Goal: Transaction & Acquisition: Purchase product/service

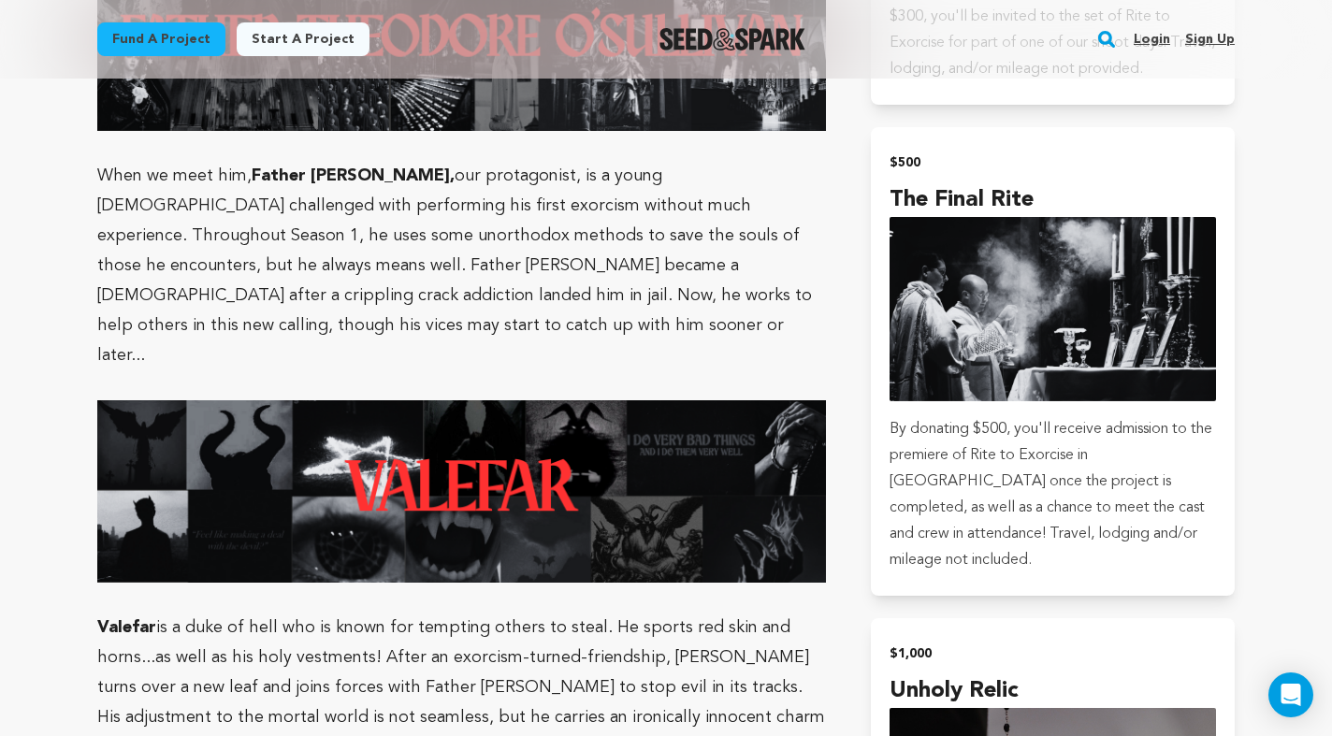
scroll to position [3142, 0]
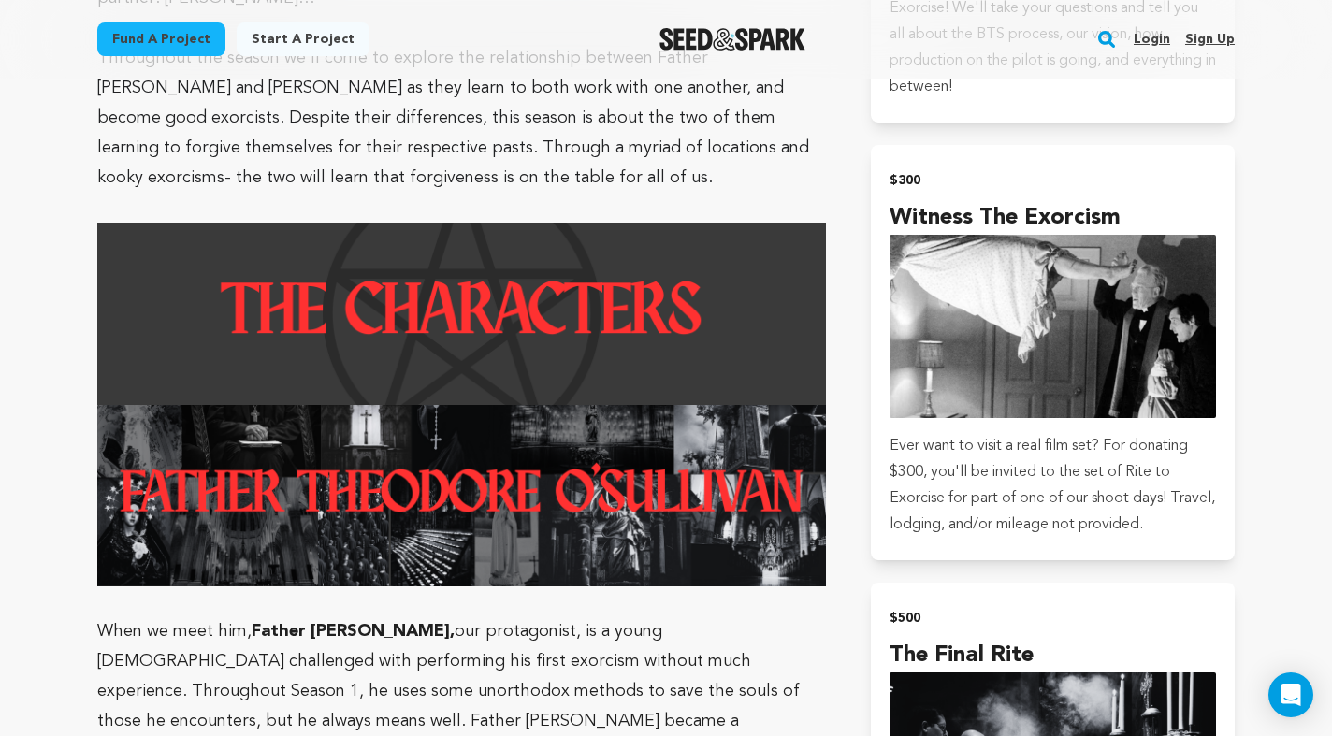
click at [778, 38] on img "Seed&Spark Homepage" at bounding box center [732, 39] width 147 height 22
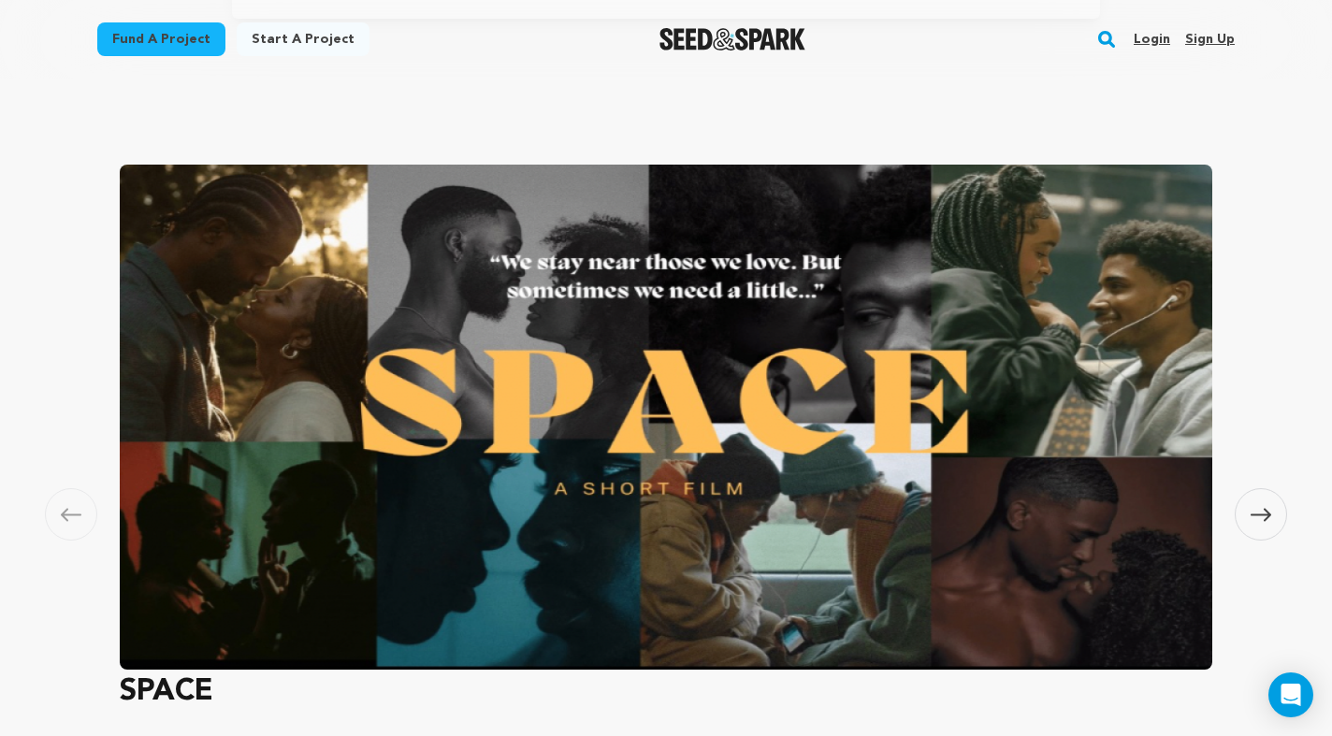
scroll to position [835, 0]
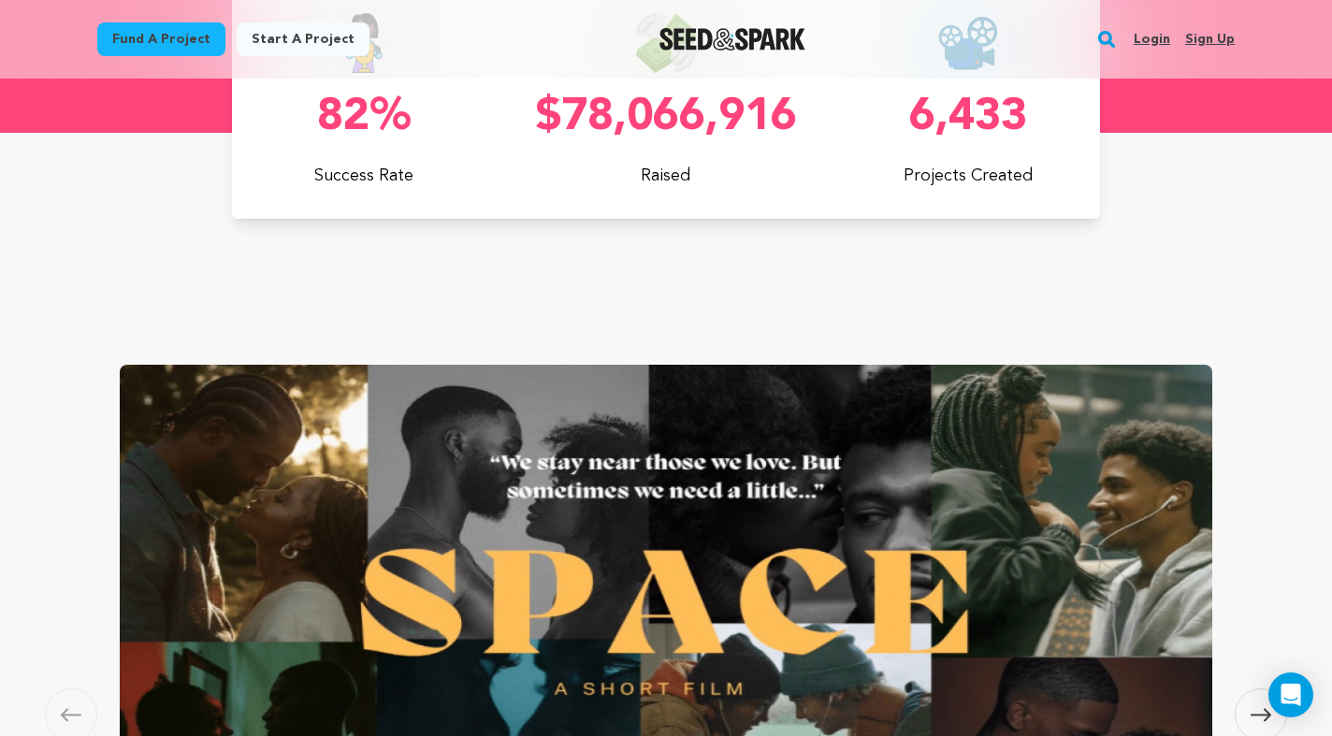
click at [1151, 35] on link "Login" at bounding box center [1152, 39] width 36 height 30
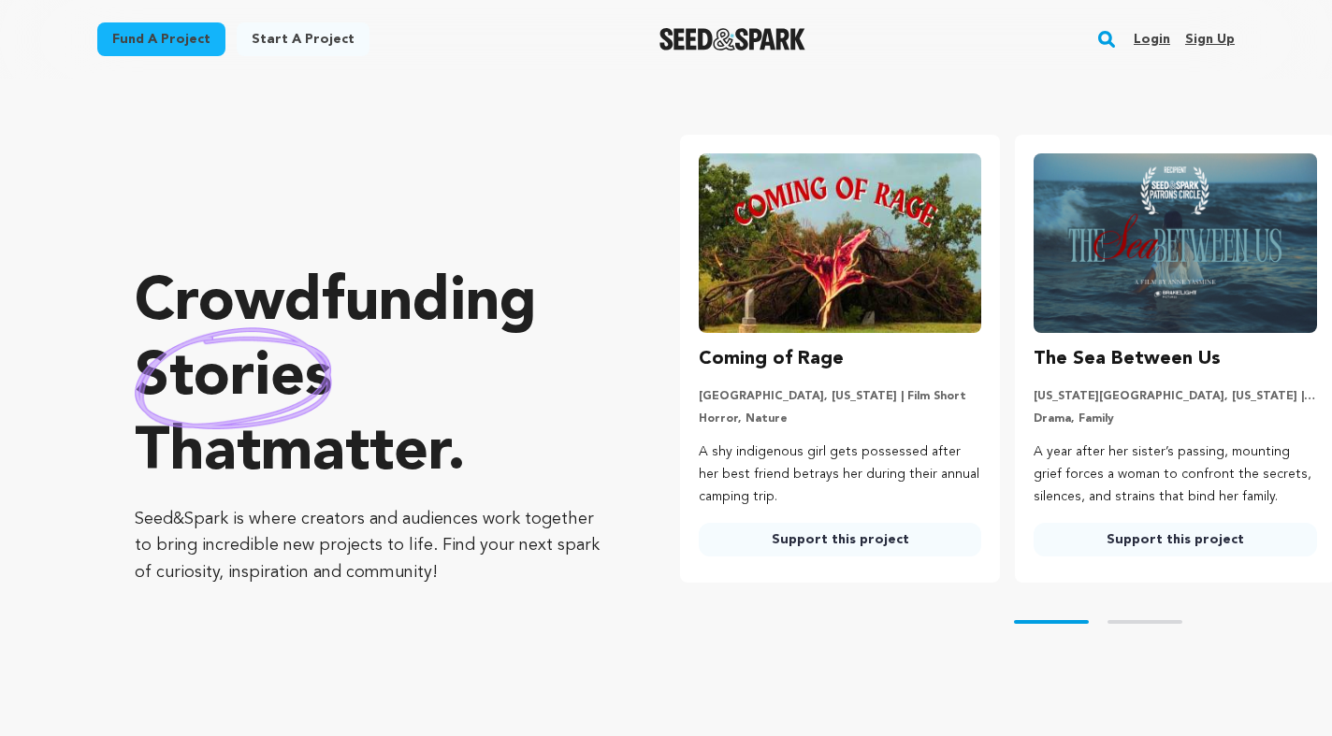
scroll to position [835, 0]
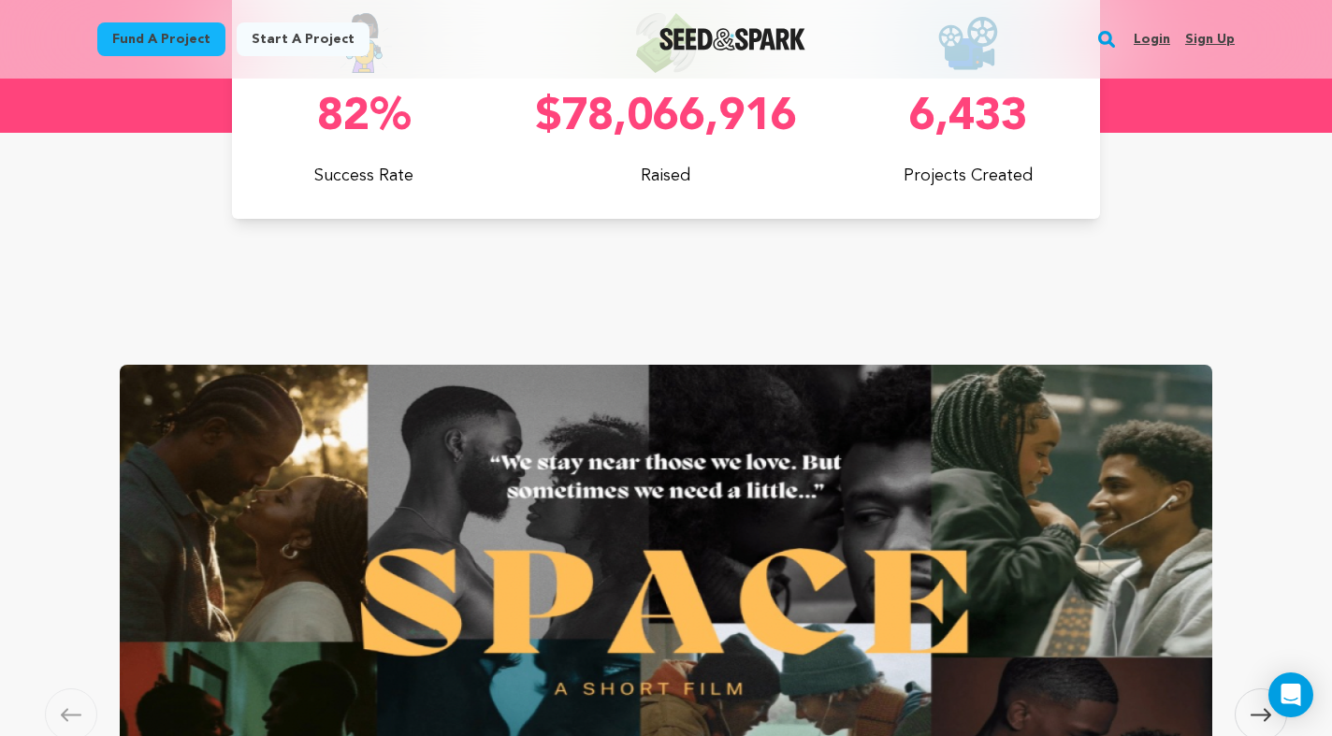
click at [1160, 46] on link "Login" at bounding box center [1152, 39] width 36 height 30
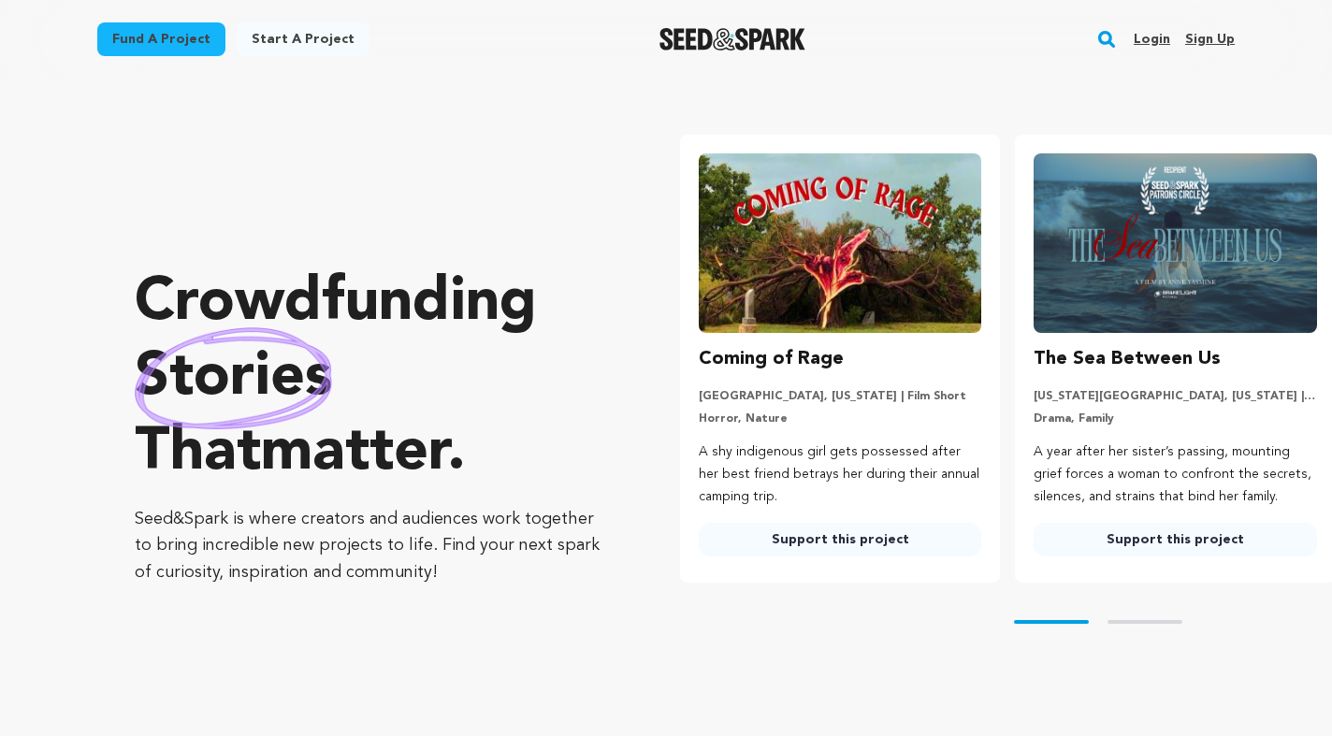
scroll to position [835, 0]
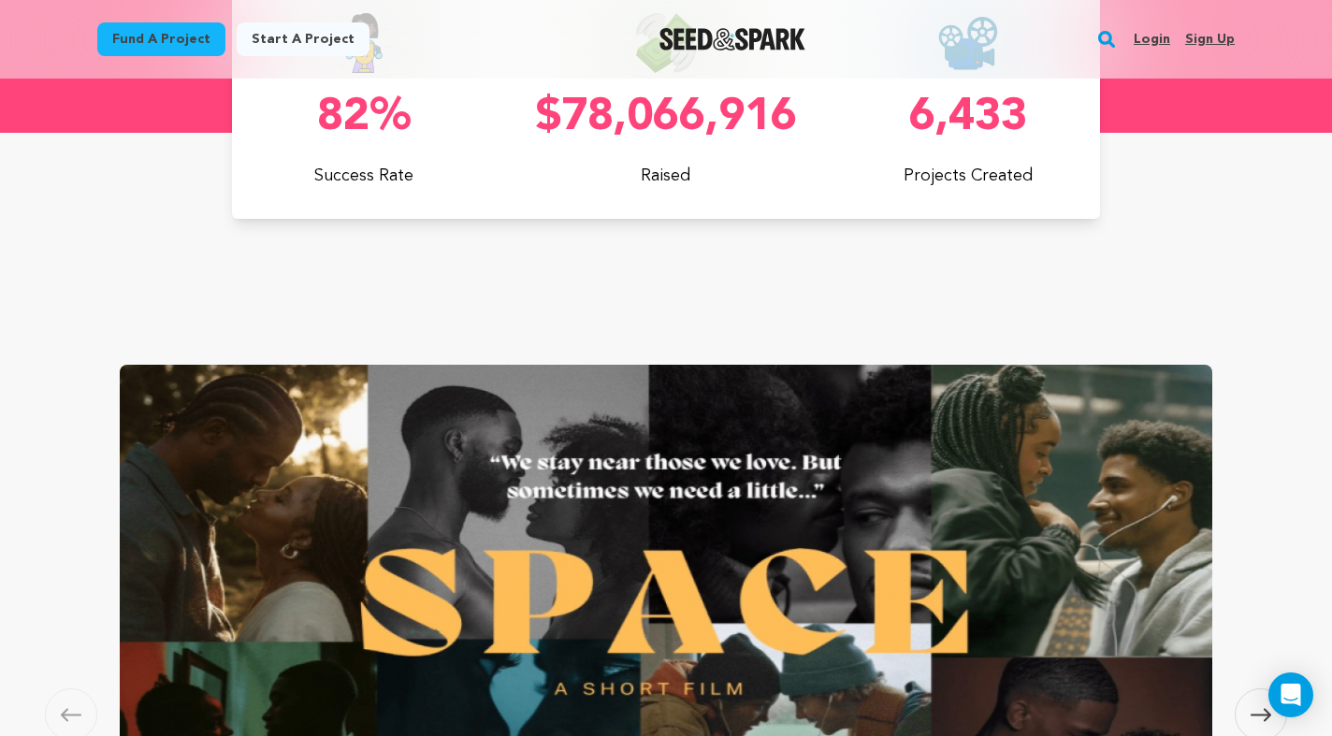
click at [145, 46] on link "Fund a project" at bounding box center [161, 39] width 128 height 34
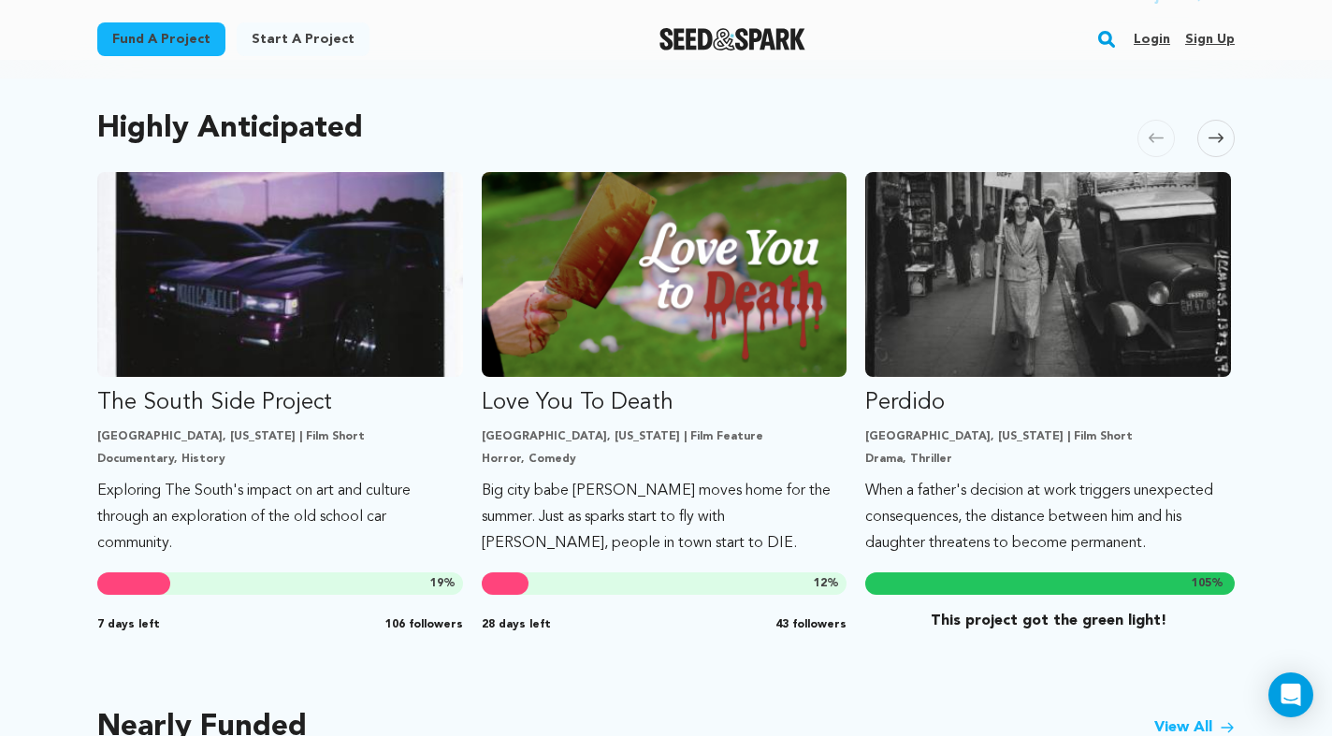
scroll to position [966, 0]
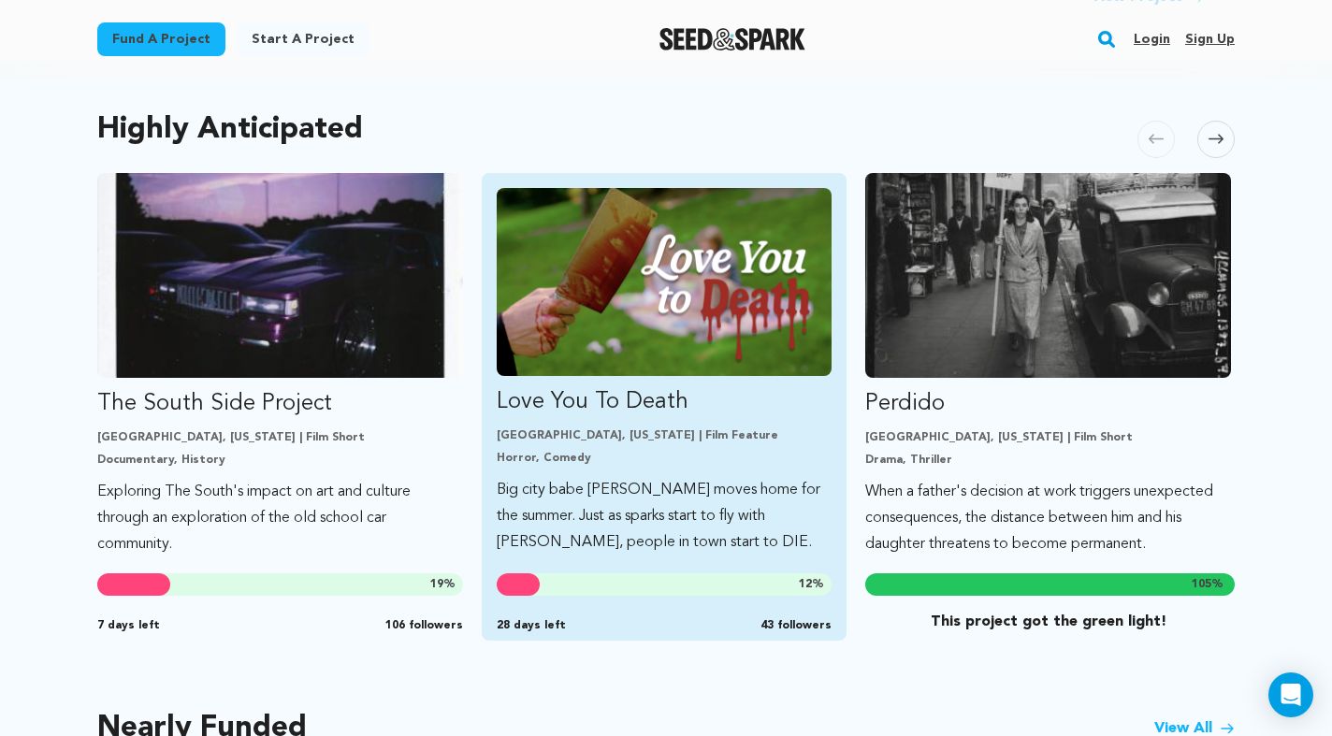
click at [626, 412] on p "Love You To Death" at bounding box center [665, 402] width 336 height 30
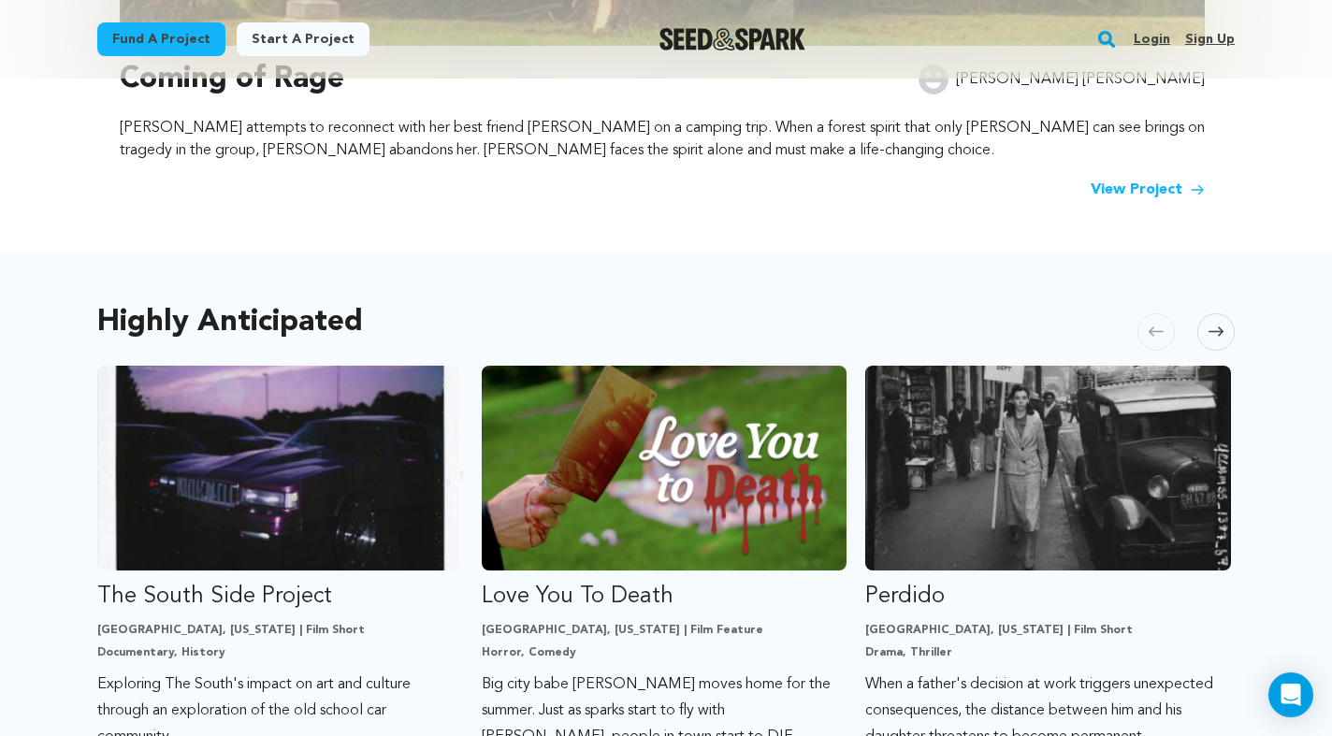
scroll to position [912, 0]
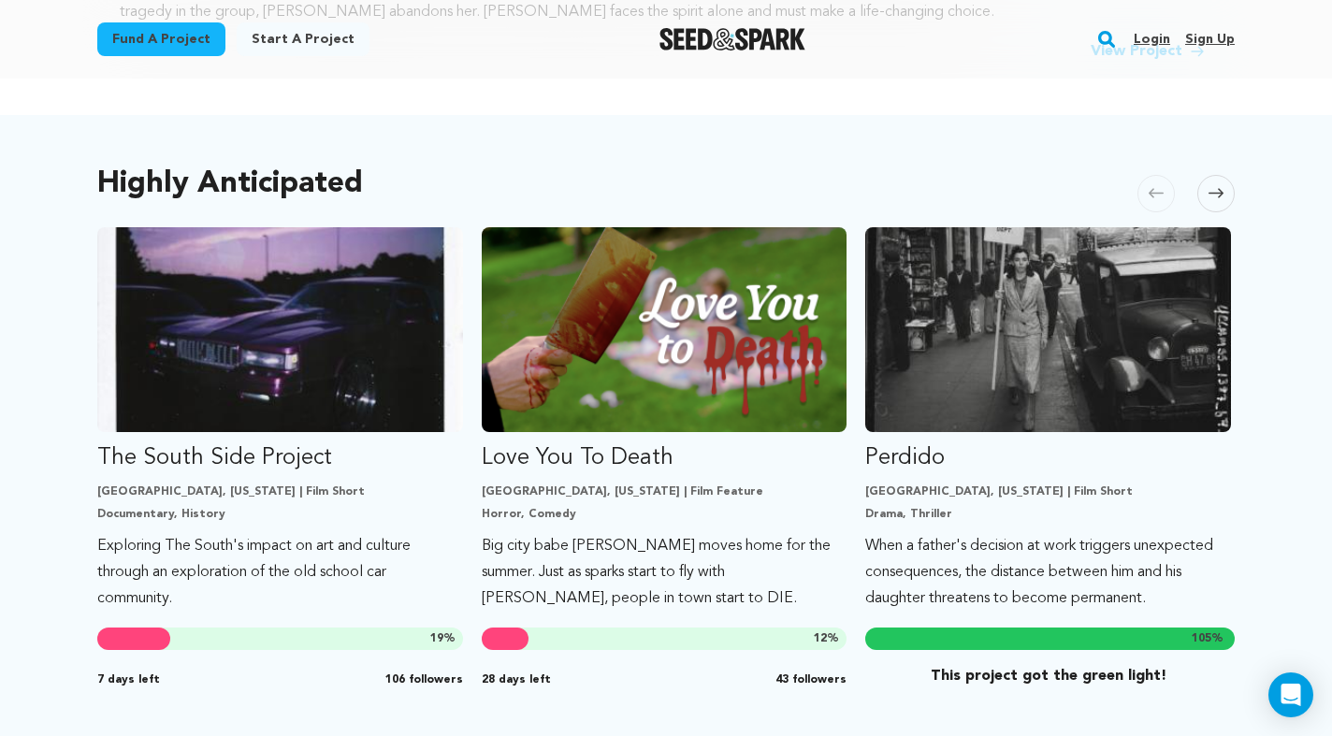
click at [1206, 340] on img "Fund Perdido" at bounding box center [1048, 329] width 366 height 205
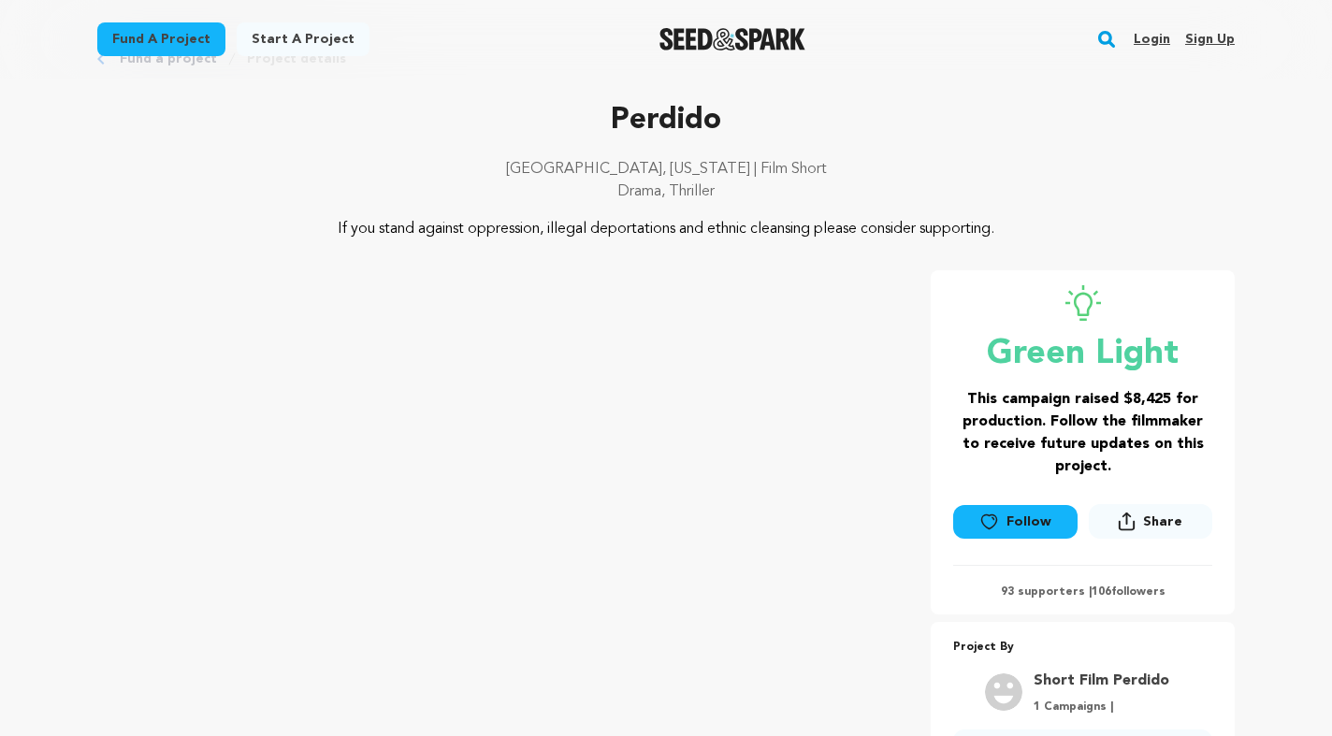
scroll to position [83, 0]
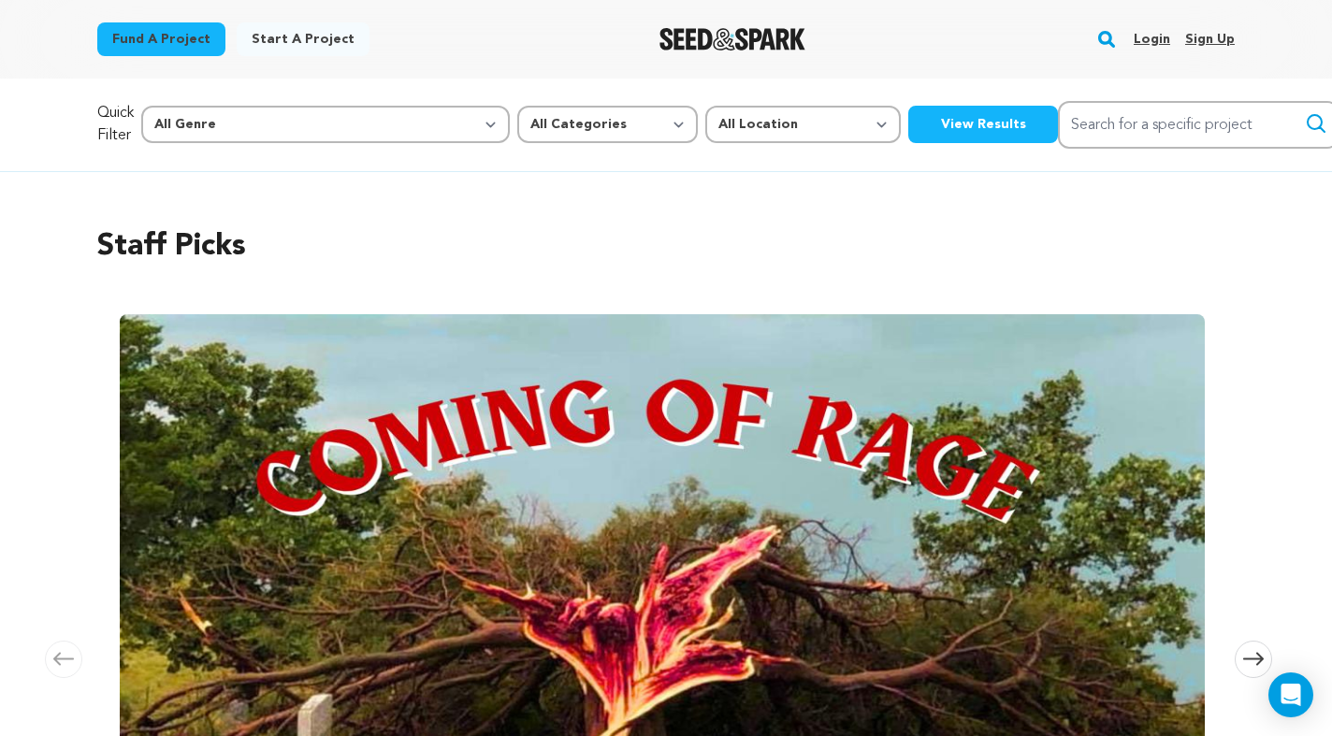
scroll to position [912, 0]
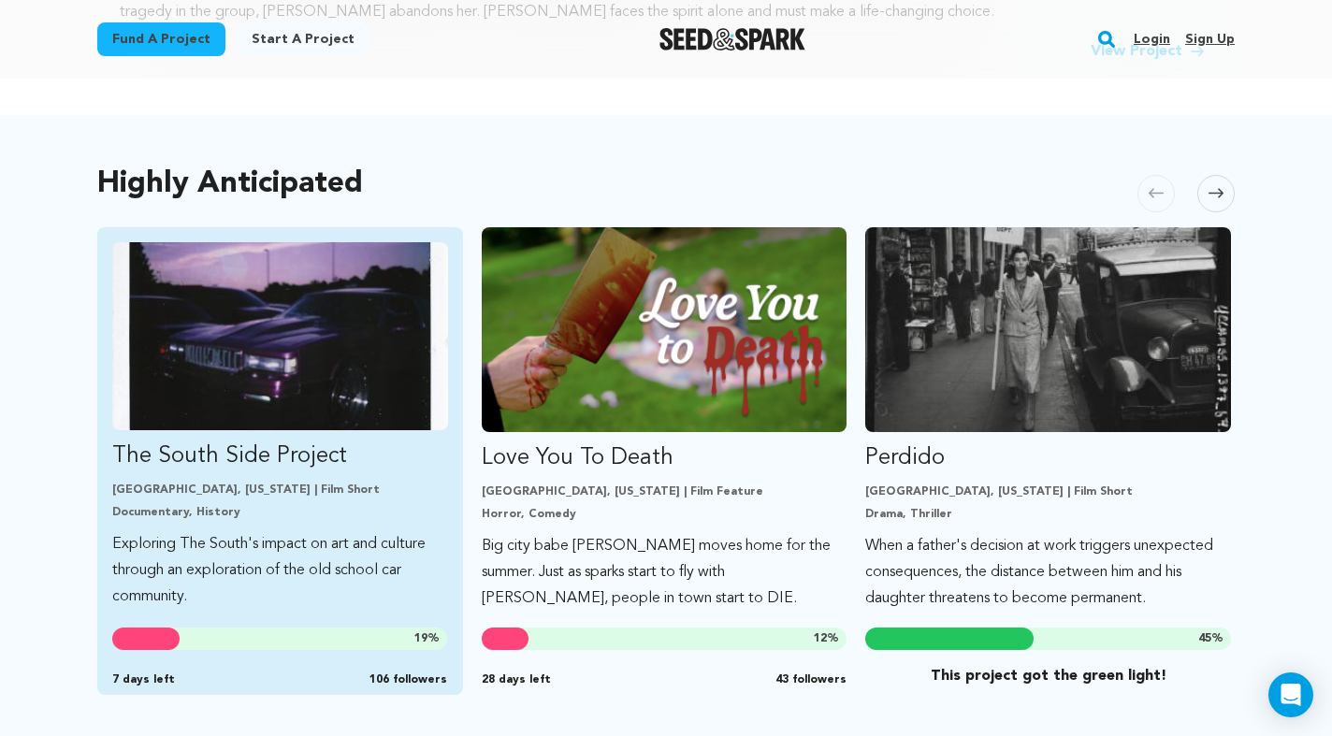
click at [201, 470] on p "The South Side Project" at bounding box center [280, 456] width 336 height 30
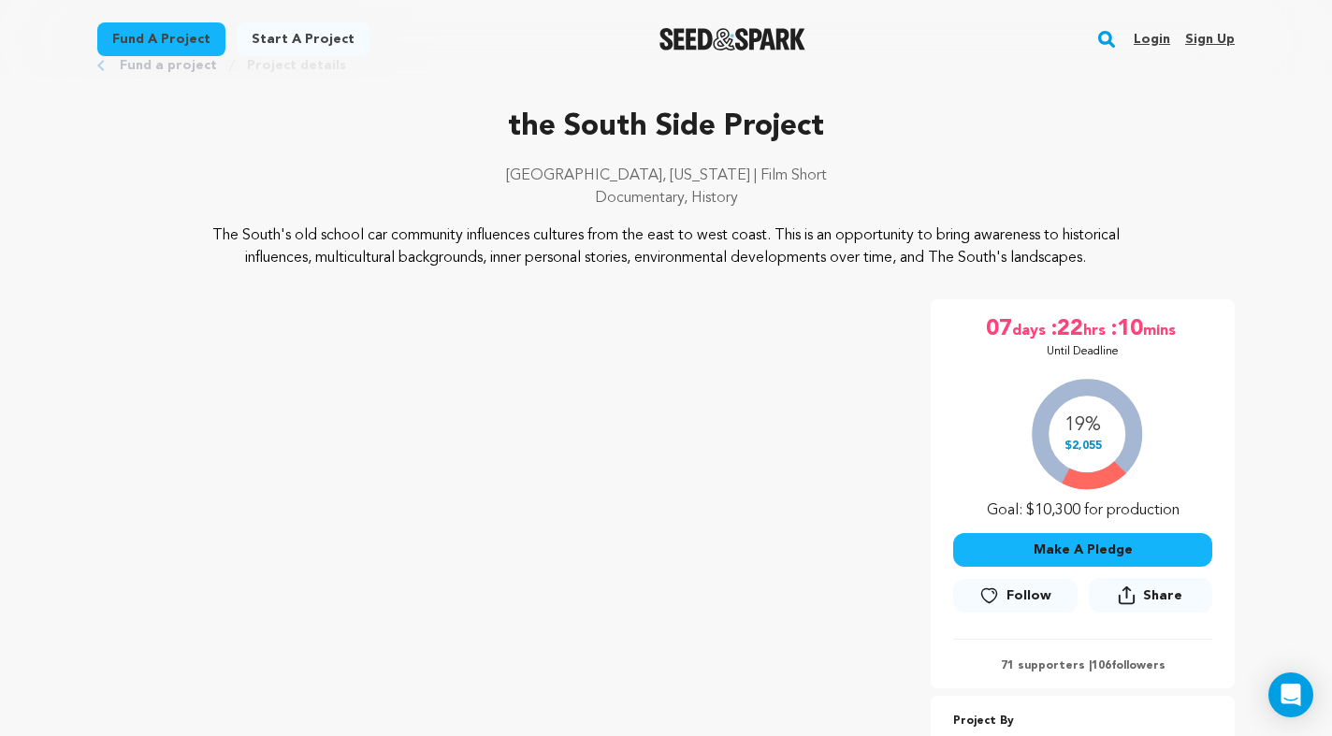
scroll to position [37, 0]
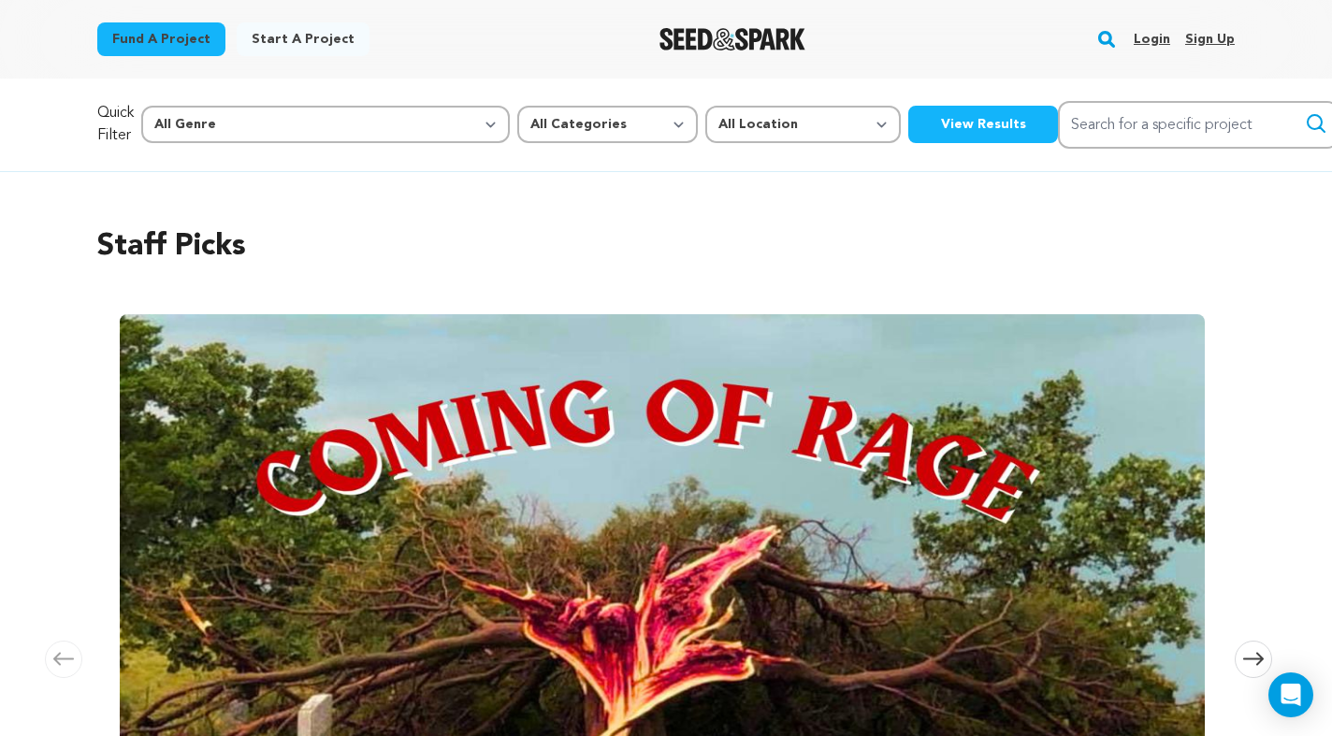
scroll to position [912, 0]
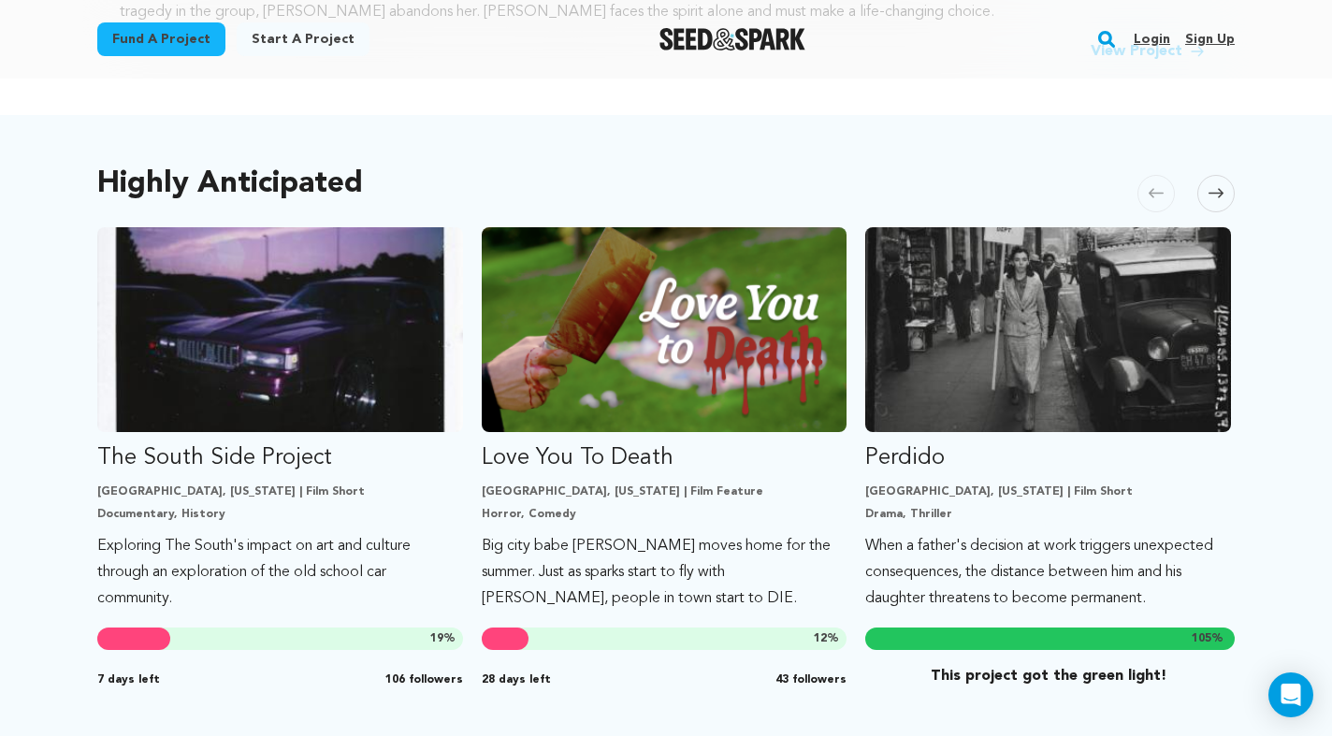
click at [1209, 192] on icon at bounding box center [1216, 193] width 15 height 14
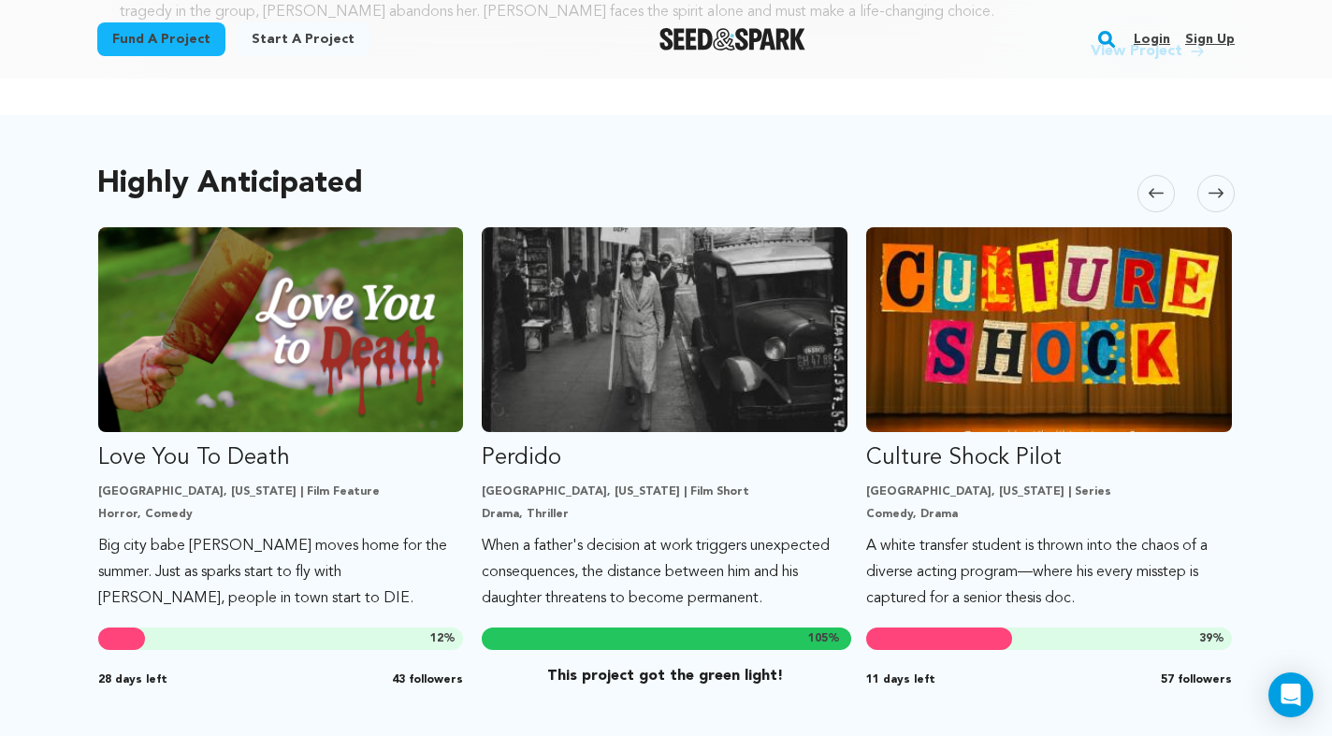
click at [1209, 192] on icon at bounding box center [1216, 193] width 15 height 14
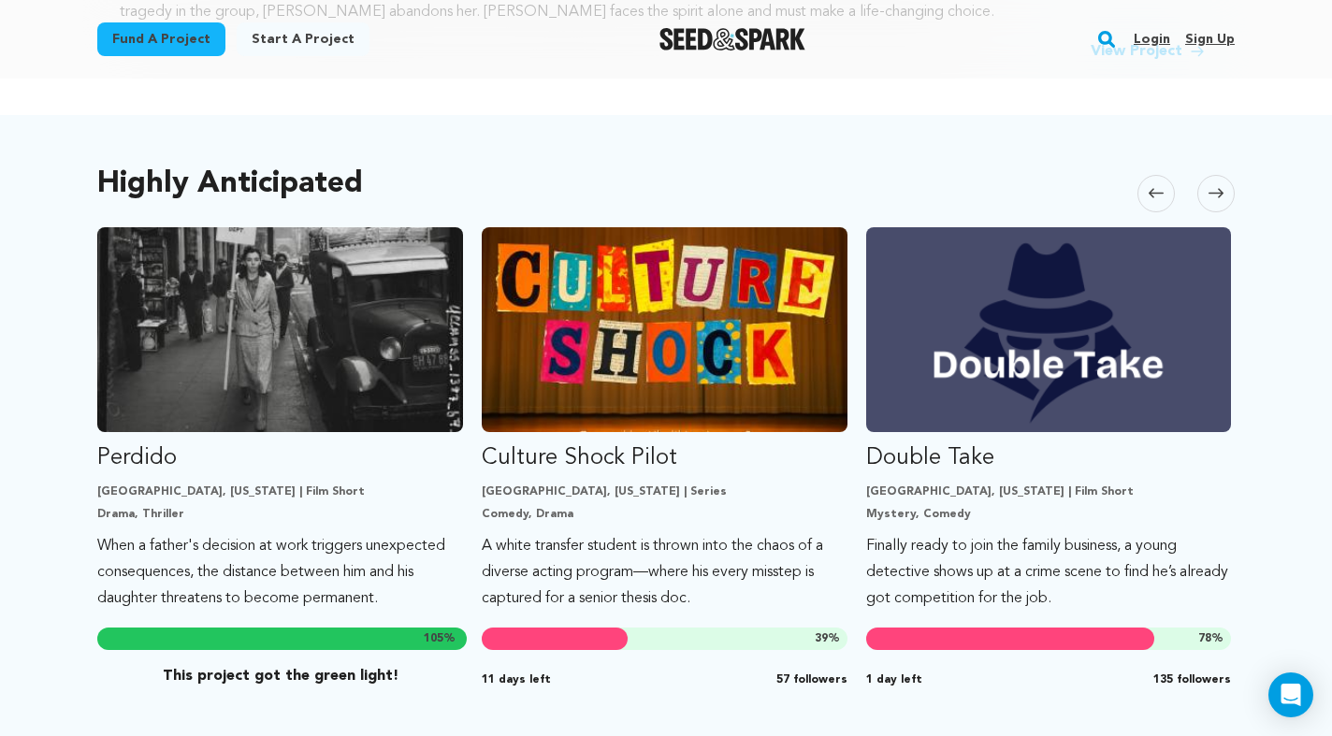
click at [1209, 192] on icon at bounding box center [1216, 193] width 15 height 14
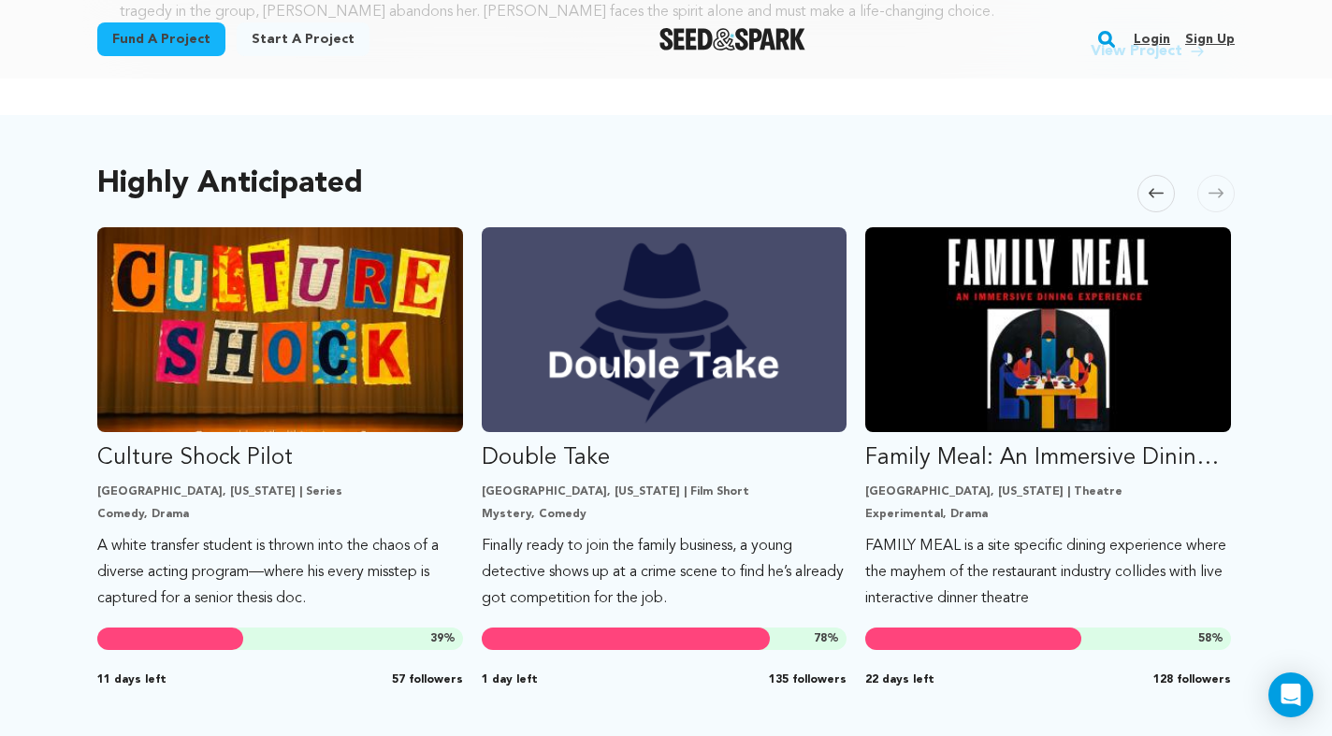
click at [1209, 192] on icon at bounding box center [1216, 193] width 15 height 14
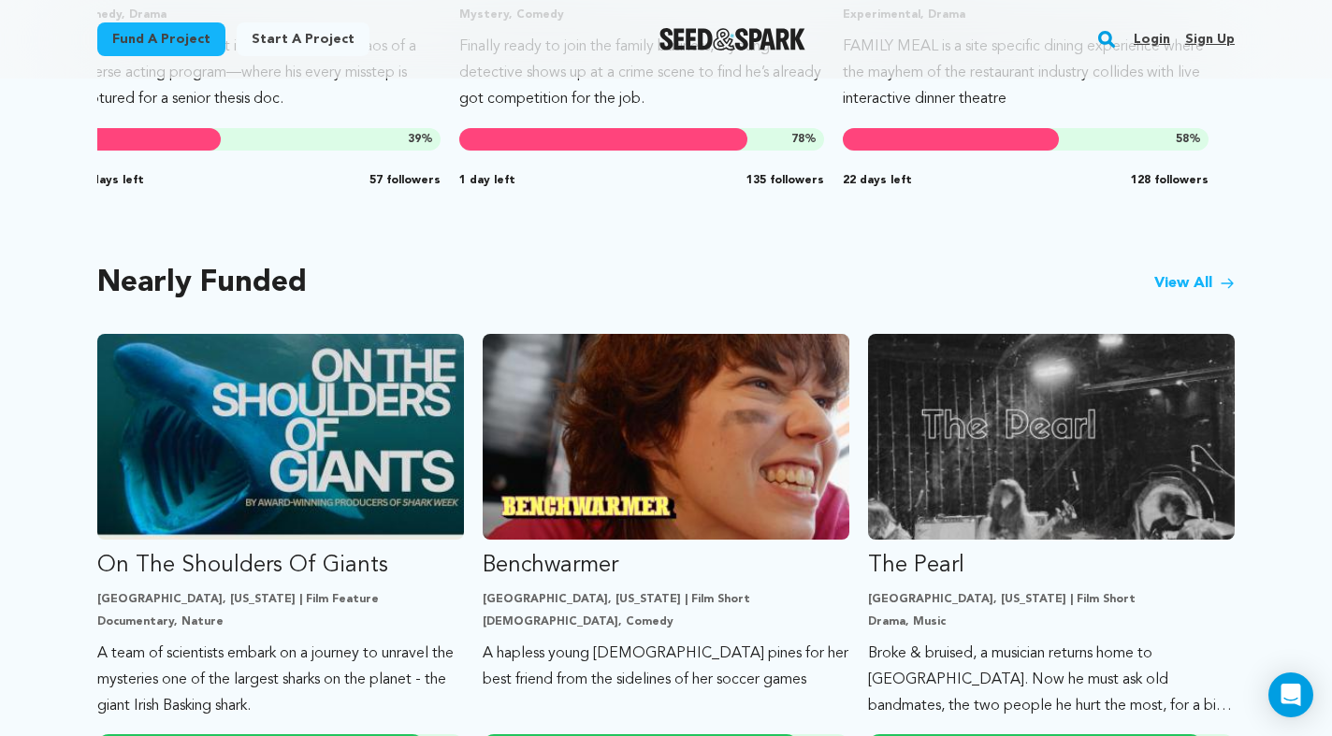
scroll to position [1461, 0]
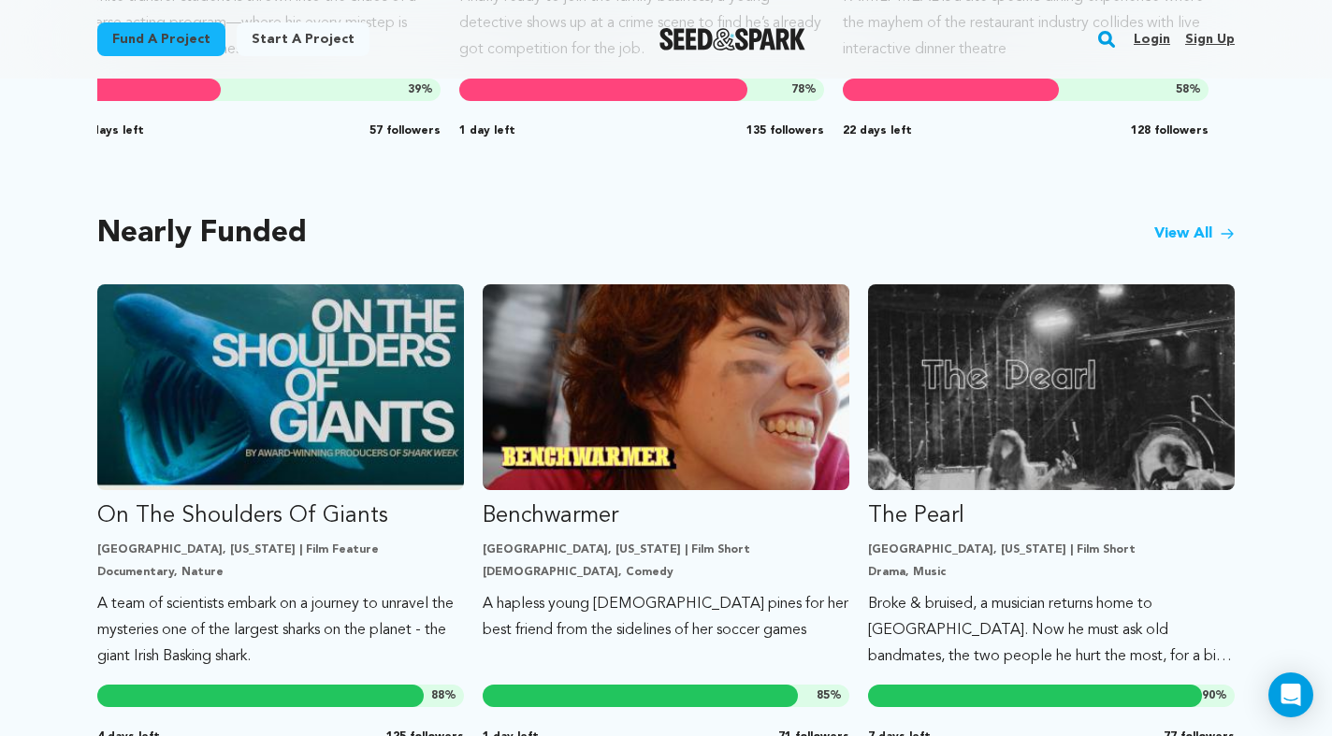
click at [1215, 245] on div "Nearly Funded View All" at bounding box center [665, 234] width 1137 height 26
click at [1206, 227] on link "View All" at bounding box center [1194, 234] width 80 height 22
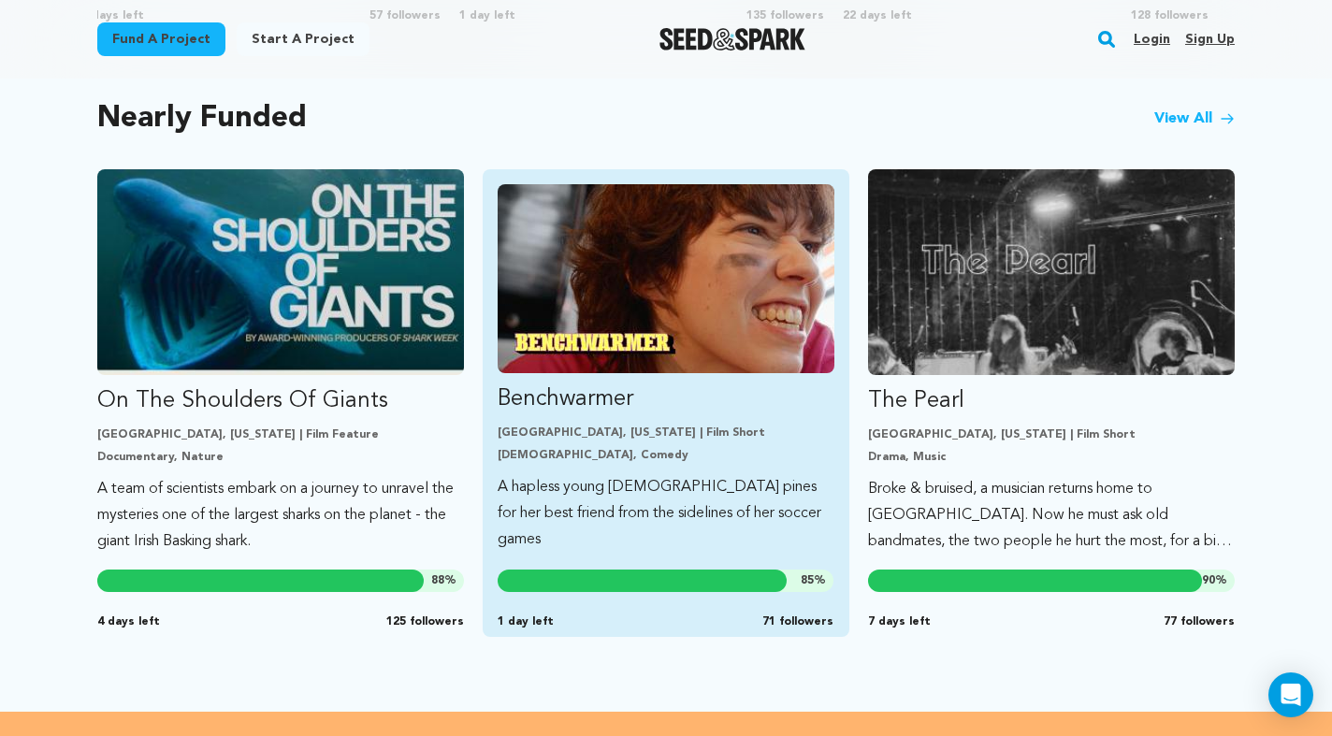
scroll to position [1692, 0]
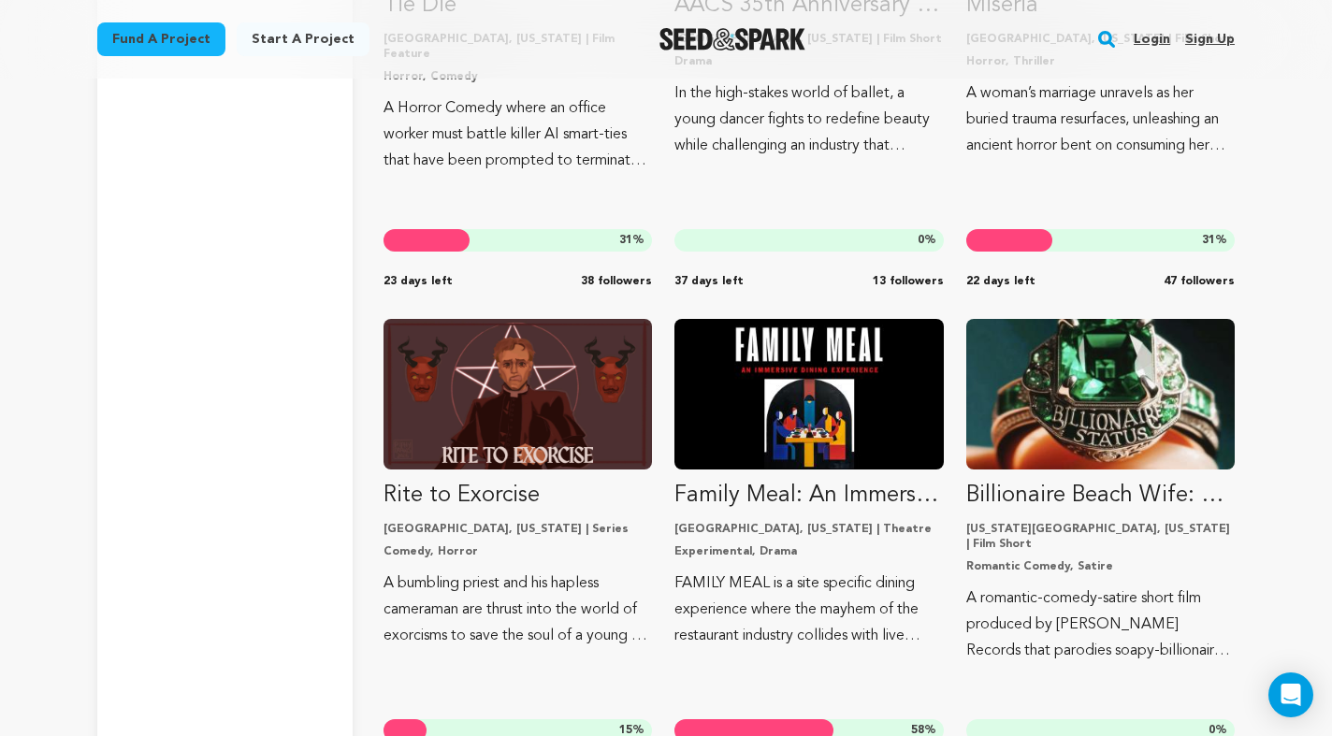
scroll to position [6697, 0]
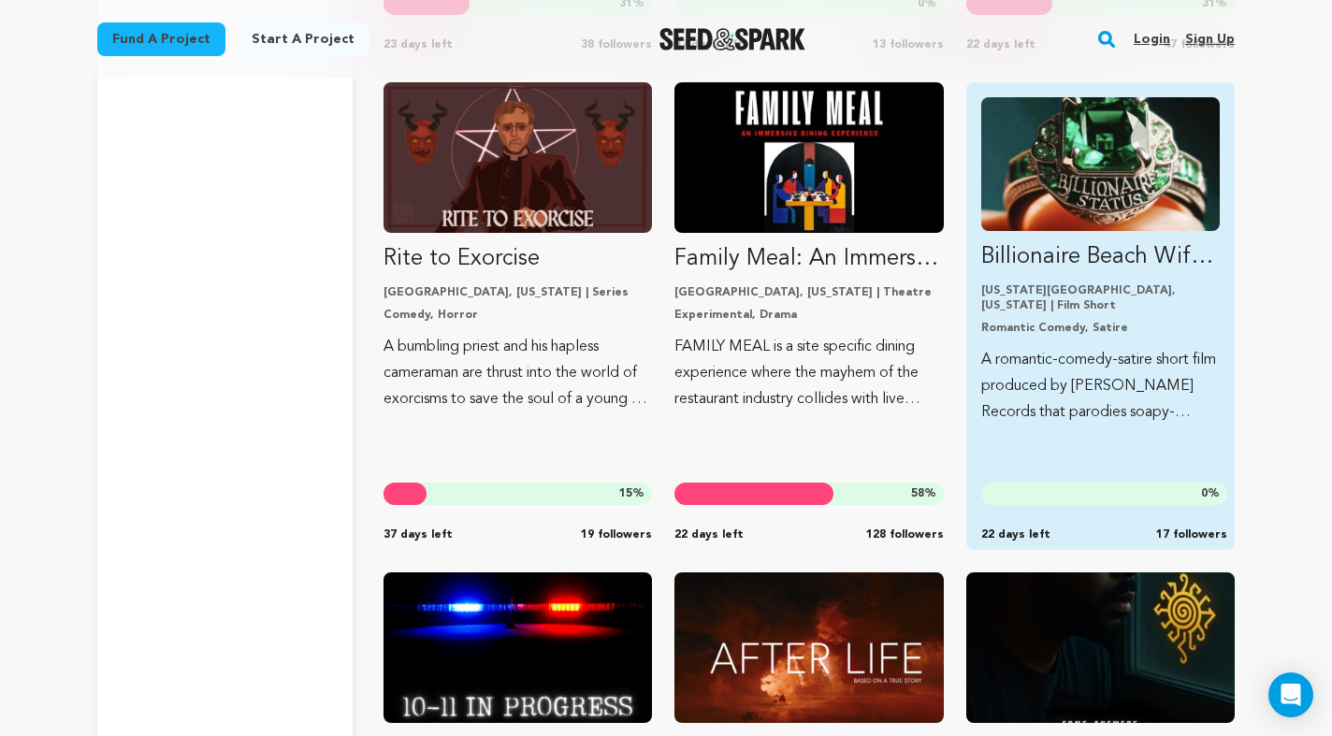
click at [1121, 214] on img "Fund Billionaire Beach Wife: A Sevier Records Film" at bounding box center [1100, 164] width 239 height 134
